Goal: Task Accomplishment & Management: Use online tool/utility

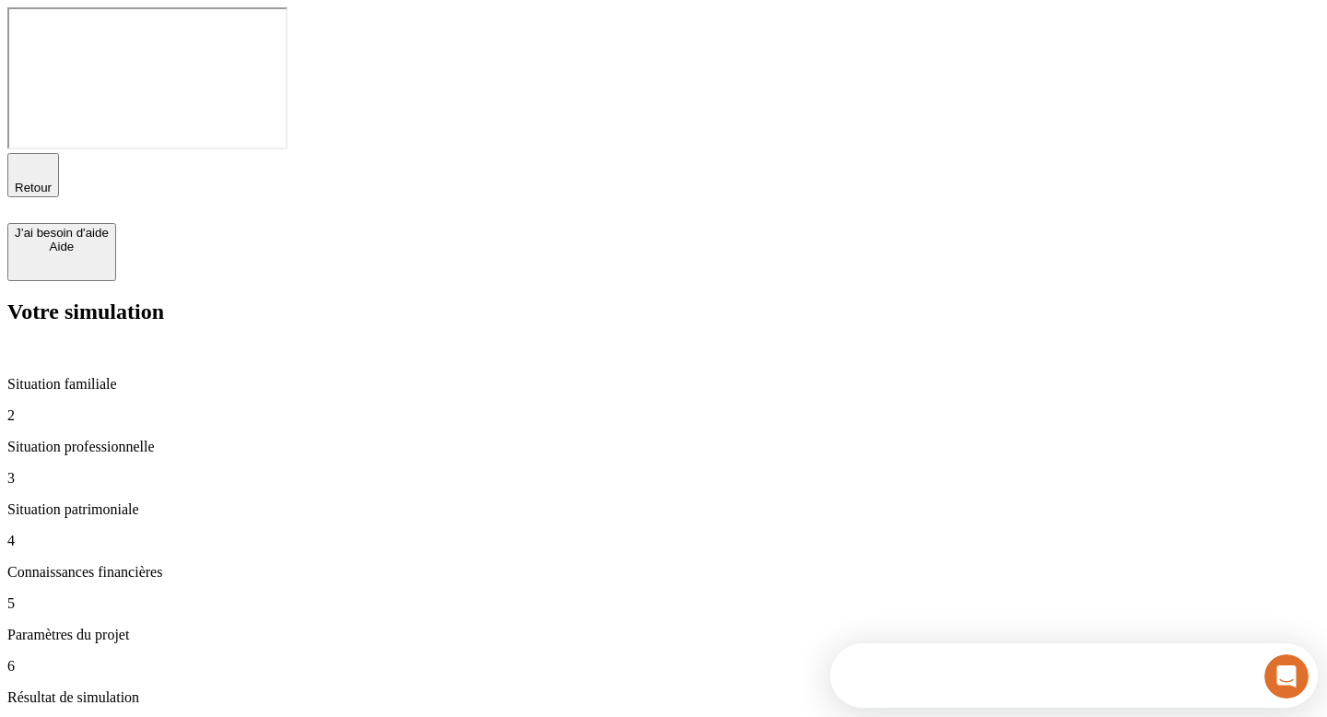
type input "80 000"
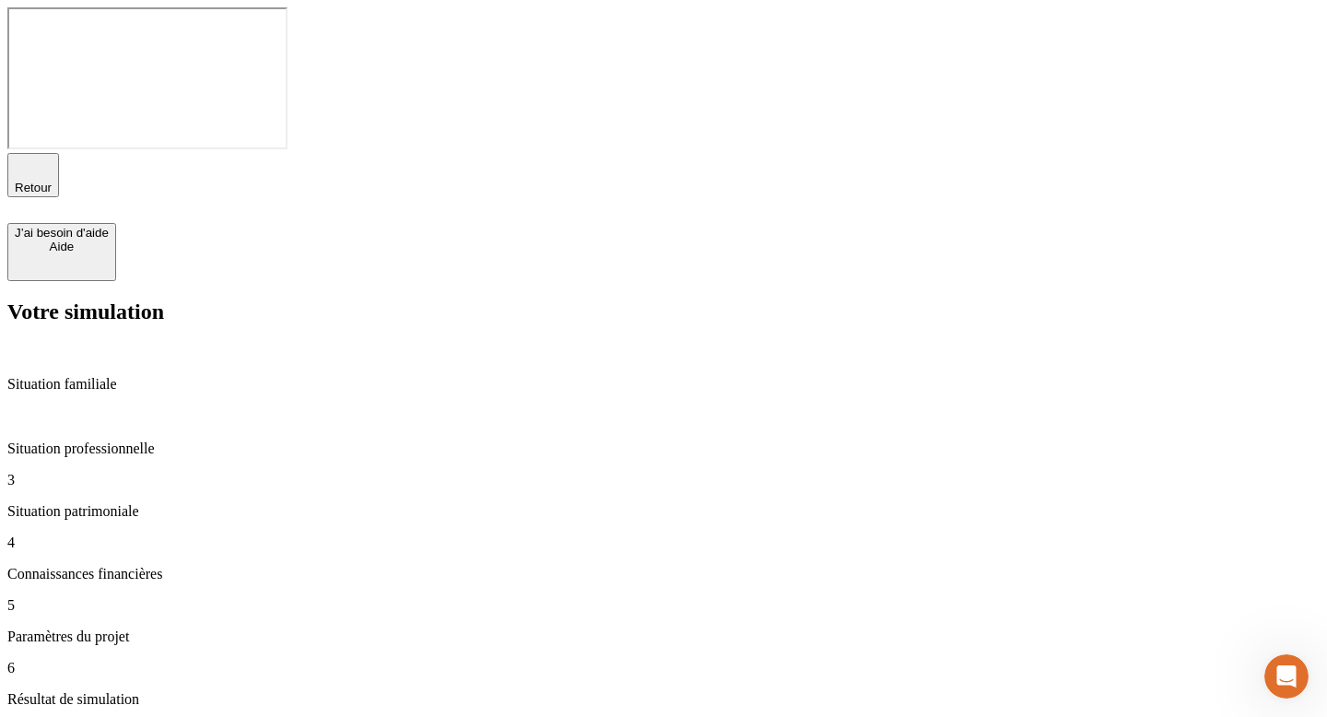
type input "4 000"
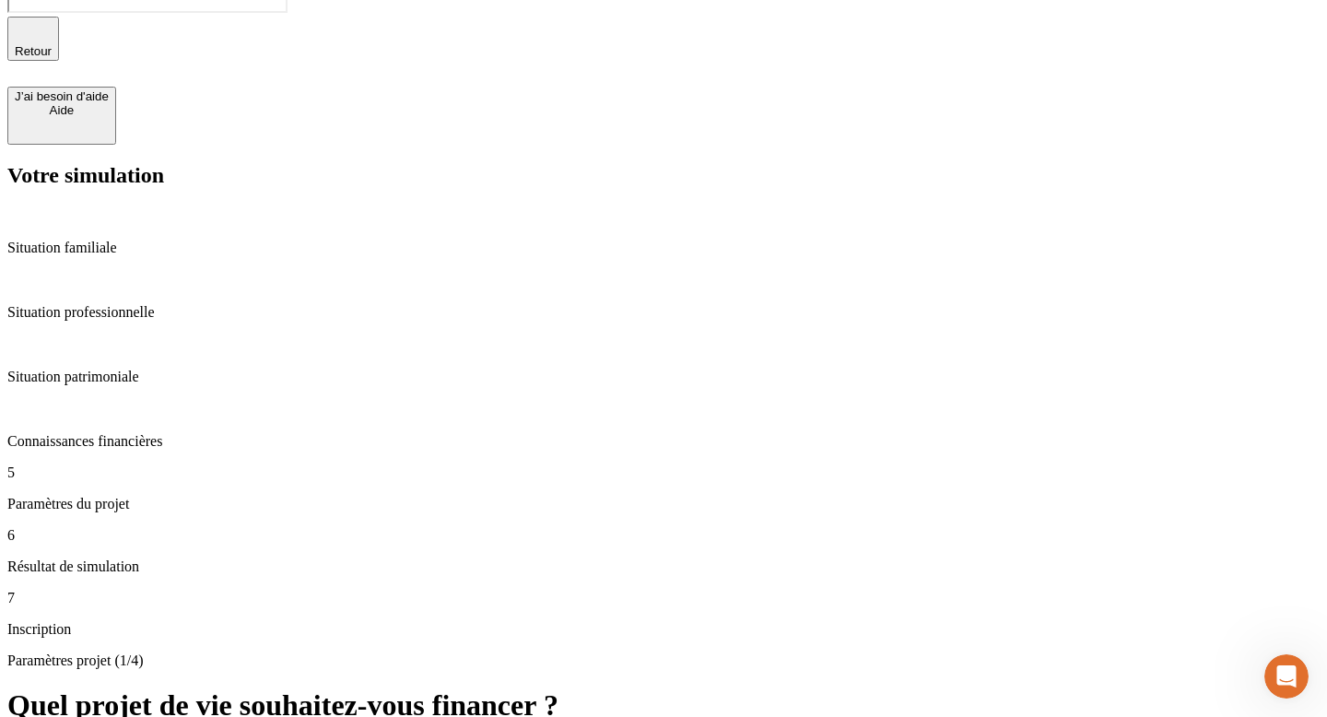
scroll to position [143, 0]
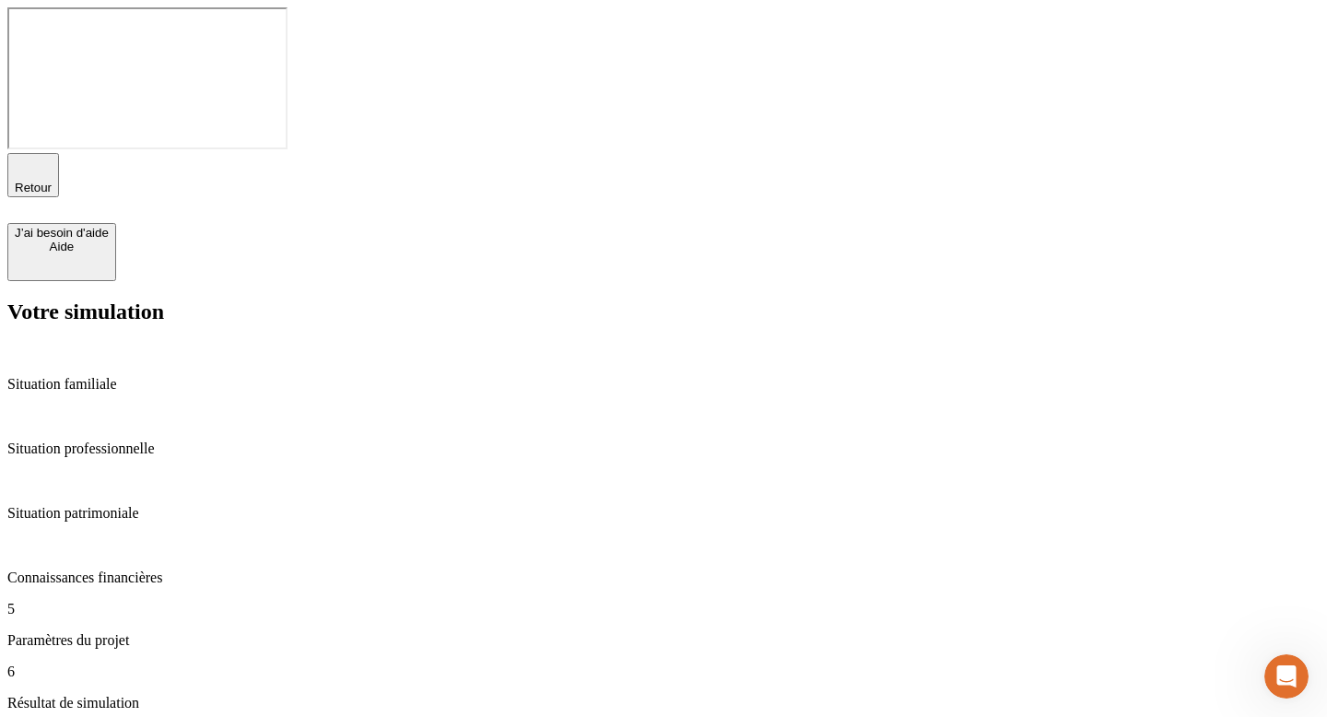
type input "30"
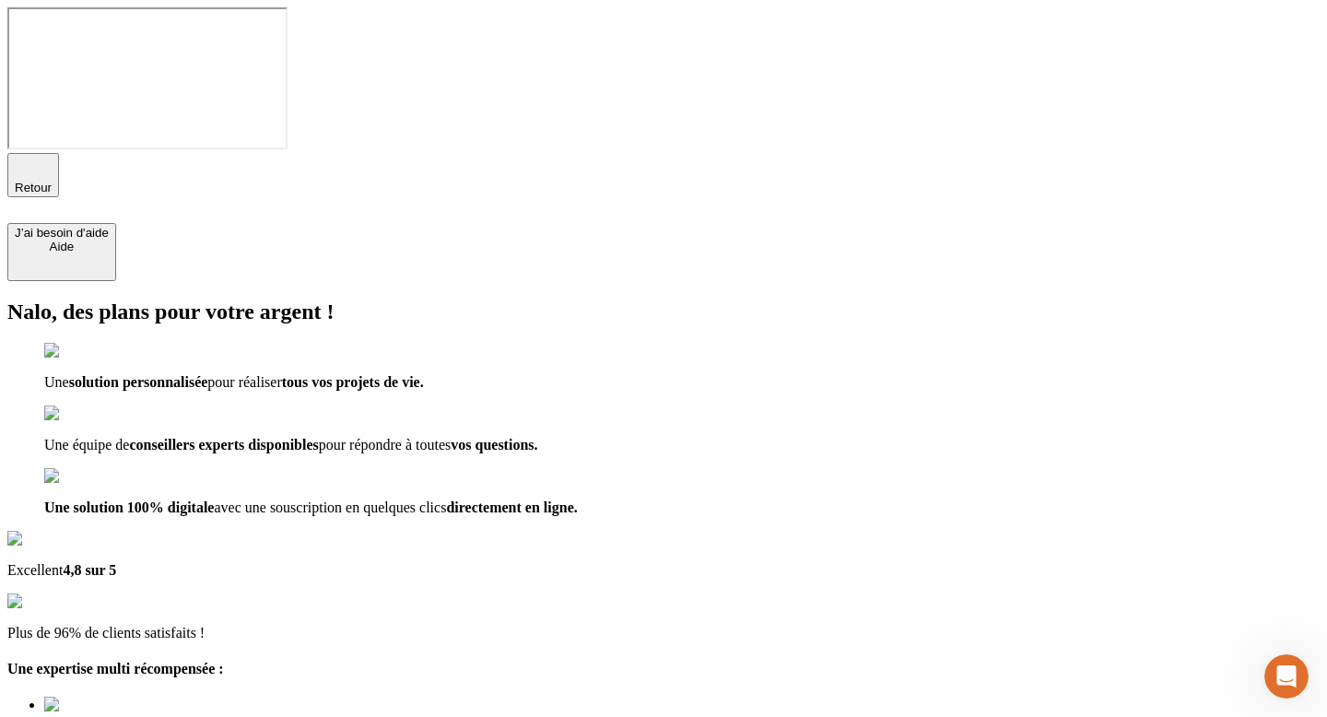
type input "[EMAIL_ADDRESS][DOMAIN_NAME]"
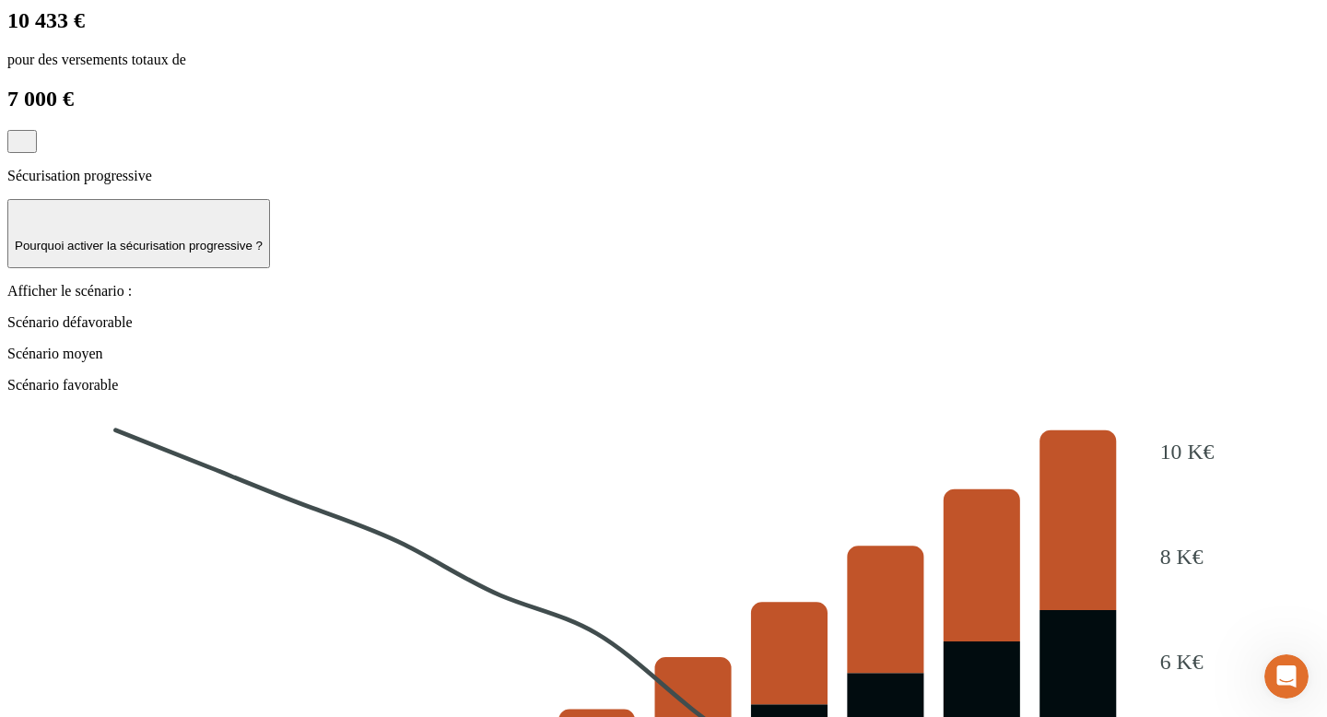
scroll to position [2039, 0]
